Goal: Task Accomplishment & Management: Manage account settings

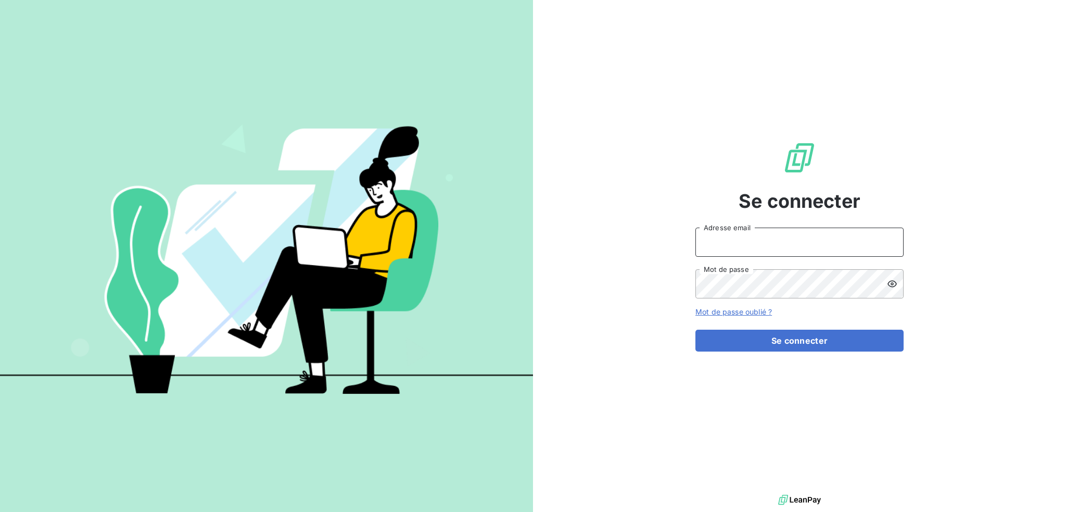
click at [787, 241] on input "Adresse email" at bounding box center [799, 241] width 208 height 29
type input "[EMAIL_ADDRESS][DOMAIN_NAME]"
click at [695, 329] on button "Se connecter" at bounding box center [799, 340] width 208 height 22
